Goal: Use online tool/utility

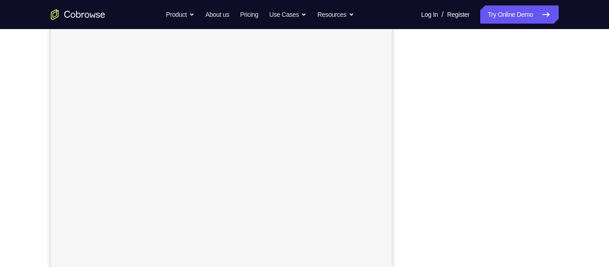
scroll to position [138, 0]
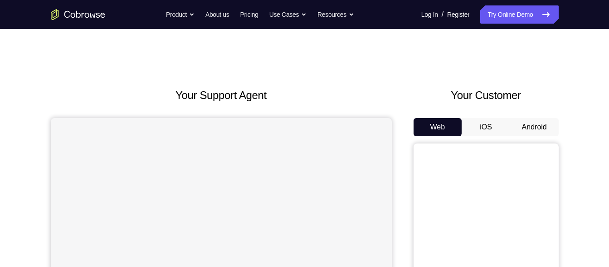
click at [524, 130] on button "Android" at bounding box center [534, 127] width 49 height 18
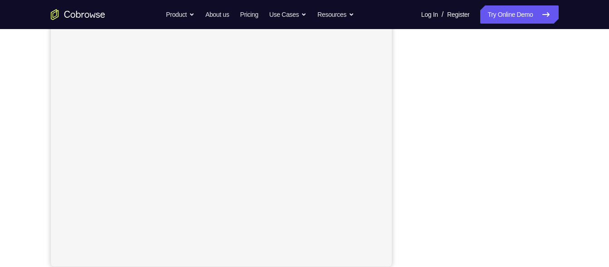
scroll to position [149, 0]
drag, startPoint x: 555, startPoint y: 137, endPoint x: 414, endPoint y: 161, distance: 143.0
click at [414, 161] on div at bounding box center [485, 134] width 145 height 279
